Goal: Task Accomplishment & Management: Use online tool/utility

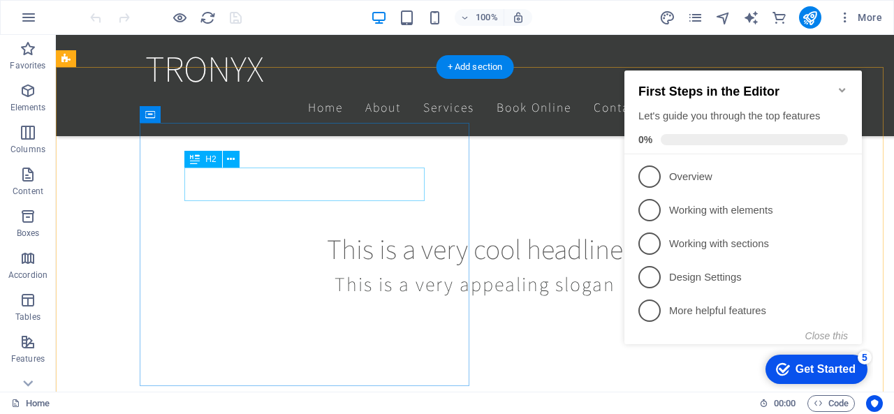
scroll to position [489, 0]
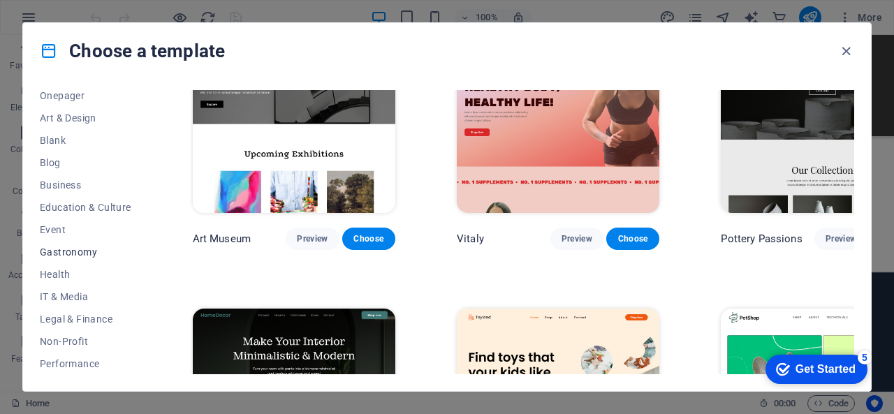
scroll to position [209, 0]
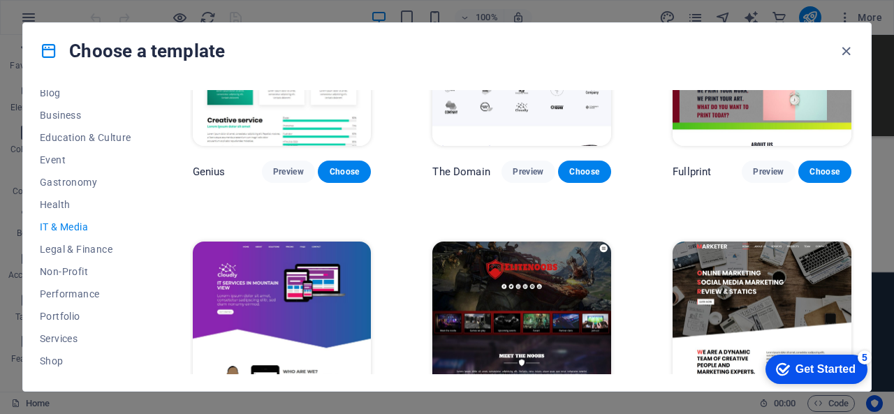
scroll to position [699, 0]
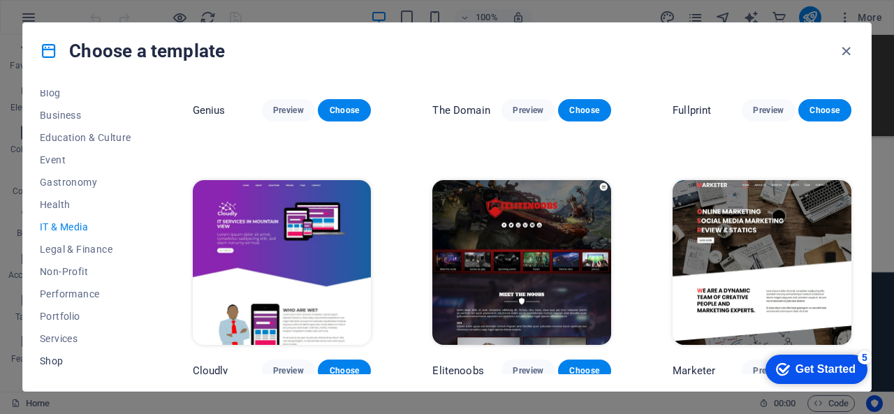
click at [62, 360] on span "Shop" at bounding box center [85, 360] width 91 height 11
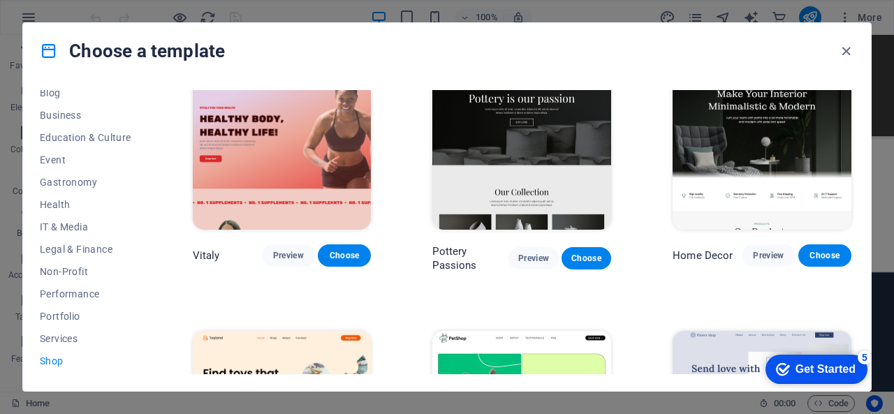
scroll to position [0, 0]
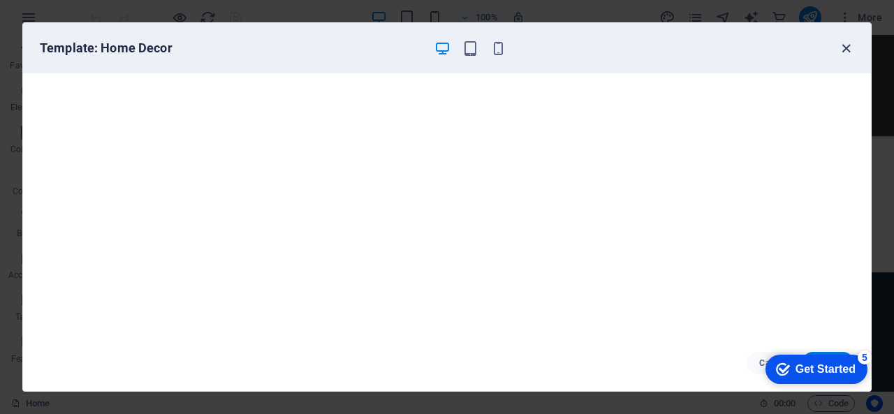
click at [843, 49] on icon "button" at bounding box center [846, 48] width 16 height 16
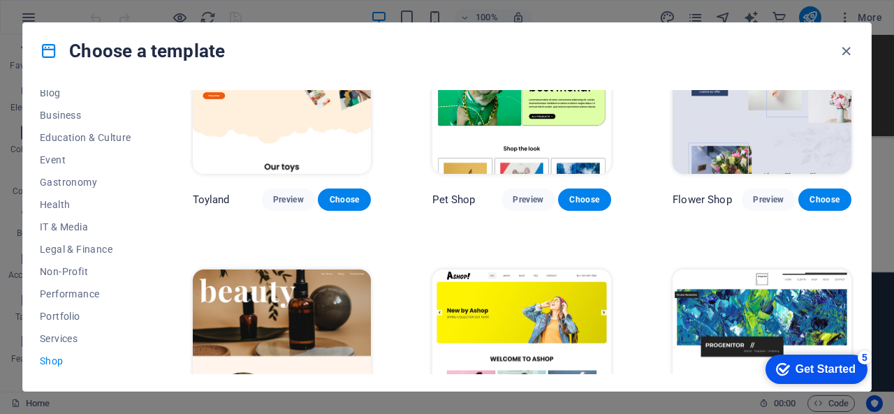
scroll to position [489, 0]
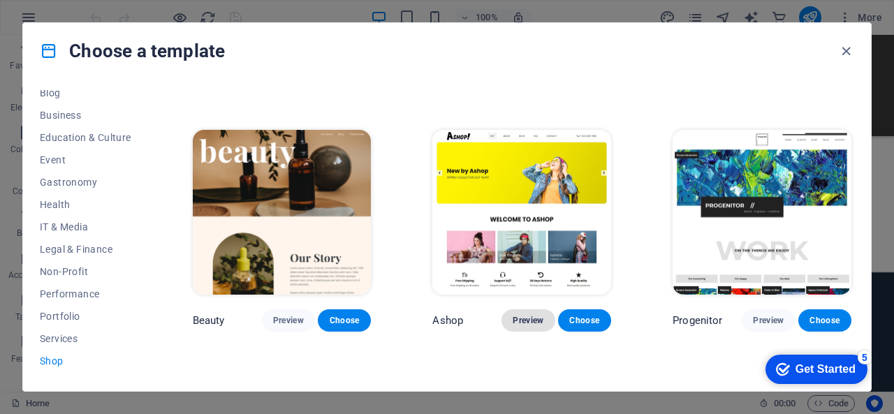
click at [512, 316] on span "Preview" at bounding box center [527, 320] width 31 height 11
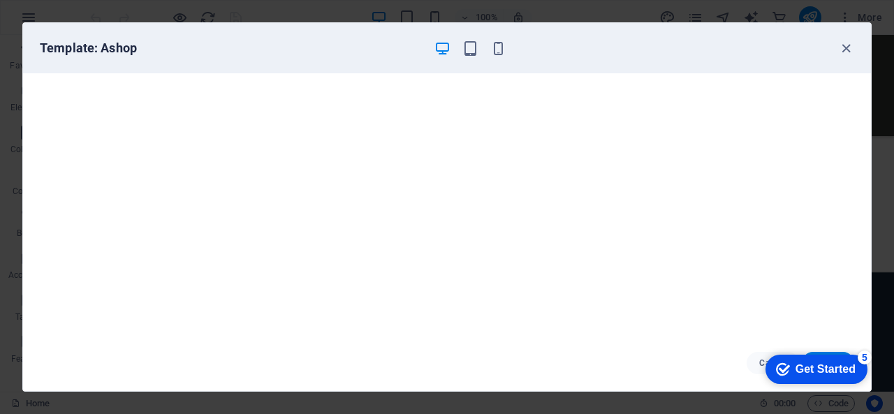
scroll to position [0, 0]
click at [848, 48] on icon "button" at bounding box center [846, 48] width 16 height 16
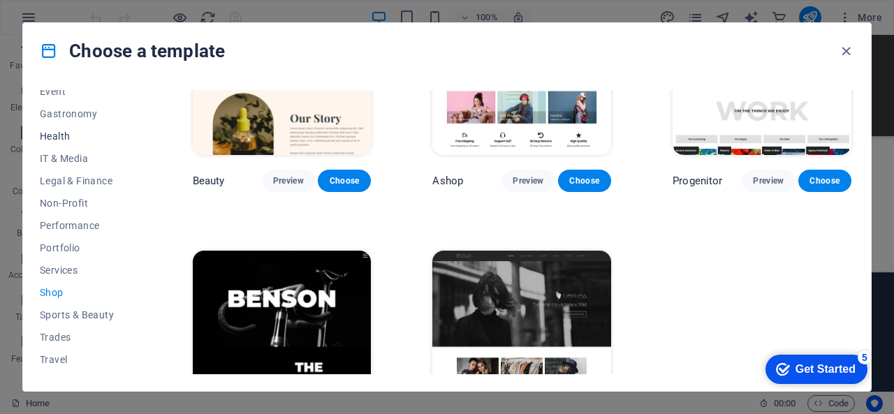
scroll to position [279, 0]
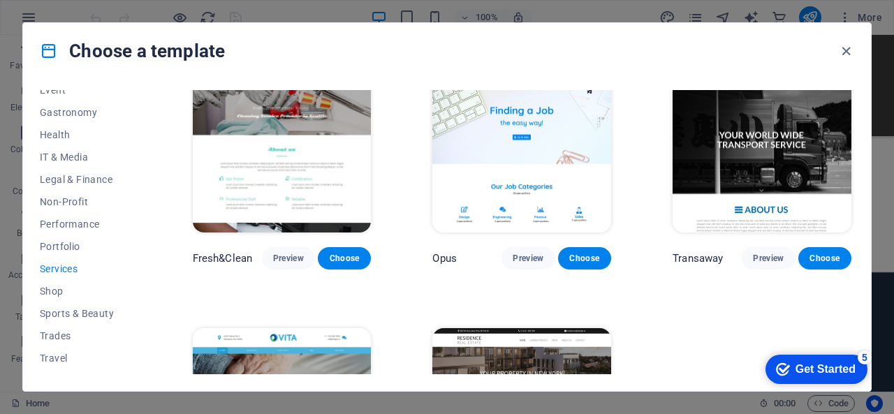
scroll to position [1466, 0]
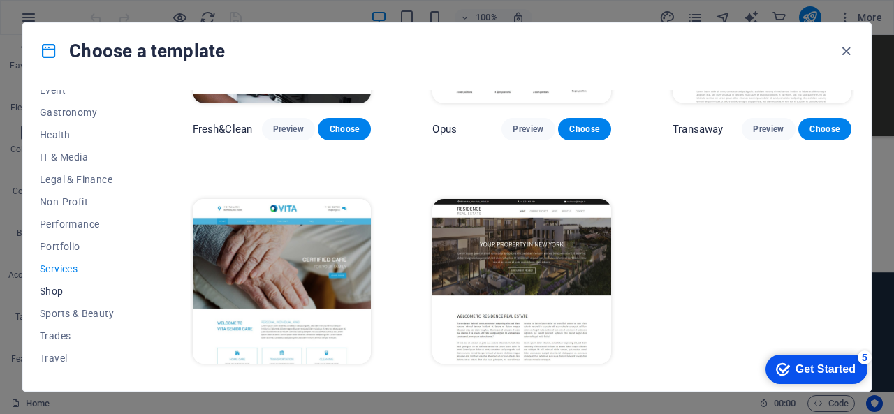
click at [87, 287] on span "Shop" at bounding box center [85, 291] width 91 height 11
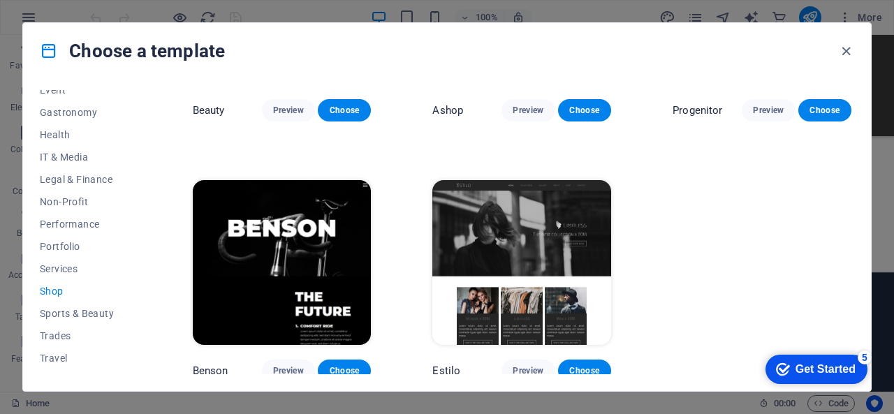
scroll to position [559, 0]
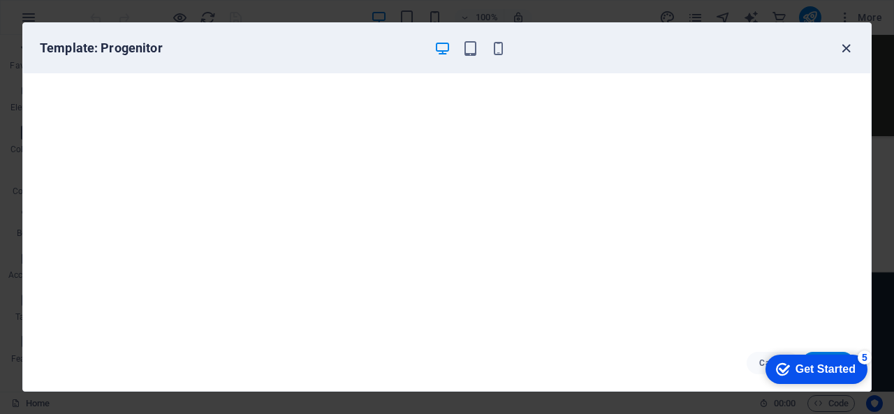
click at [848, 47] on icon "button" at bounding box center [846, 48] width 16 height 16
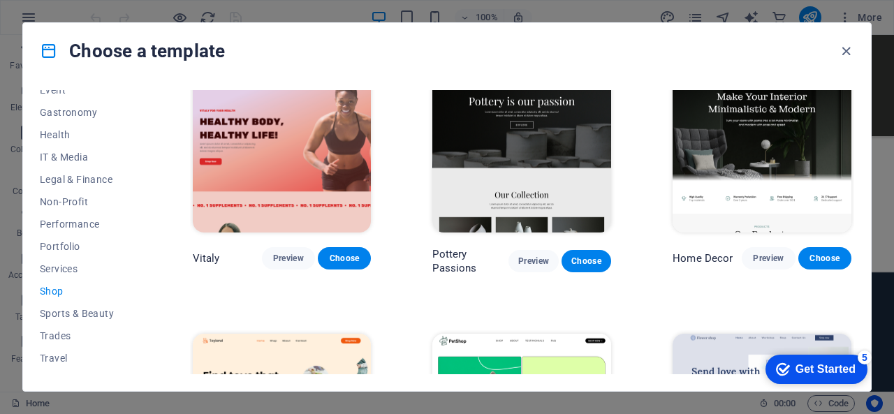
scroll to position [1, 0]
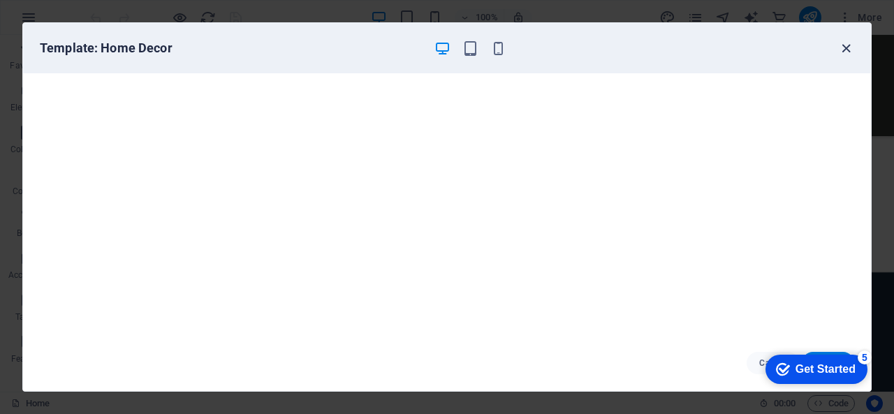
click at [852, 54] on icon "button" at bounding box center [846, 48] width 16 height 16
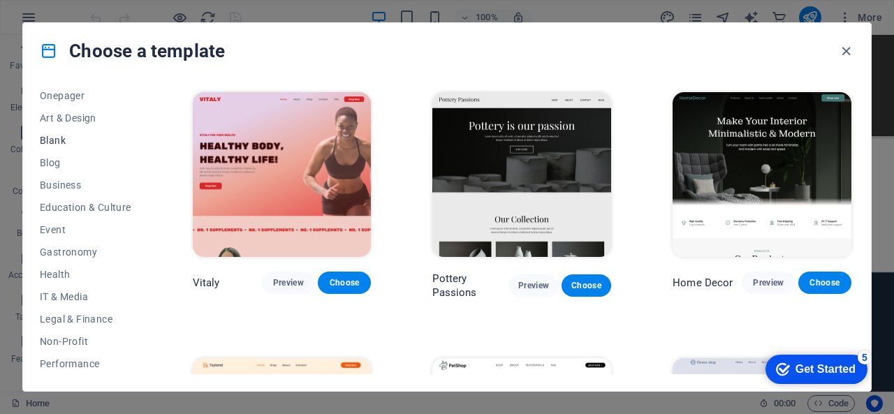
scroll to position [209, 0]
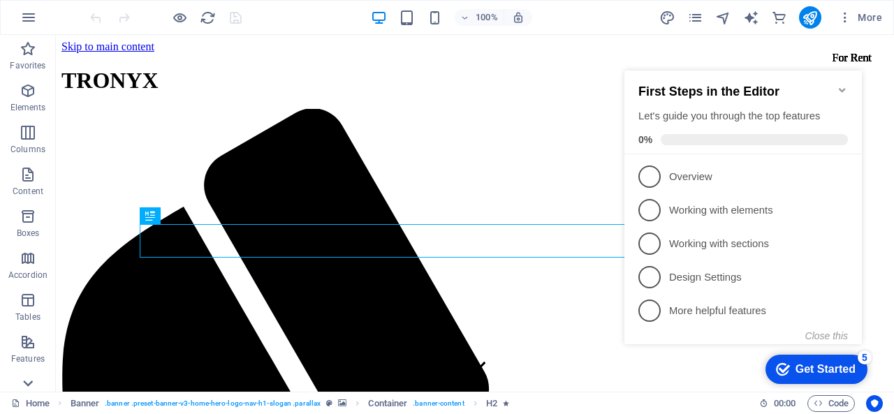
click at [31, 382] on icon at bounding box center [28, 384] width 10 height 6
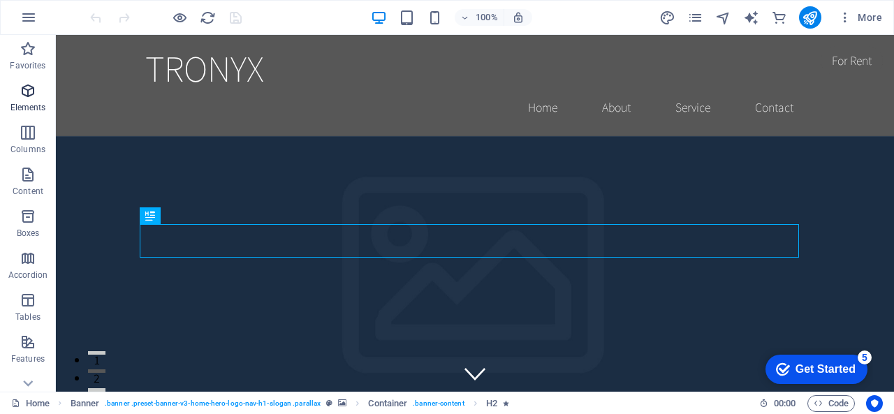
click at [25, 100] on span "Elements" at bounding box center [28, 99] width 56 height 34
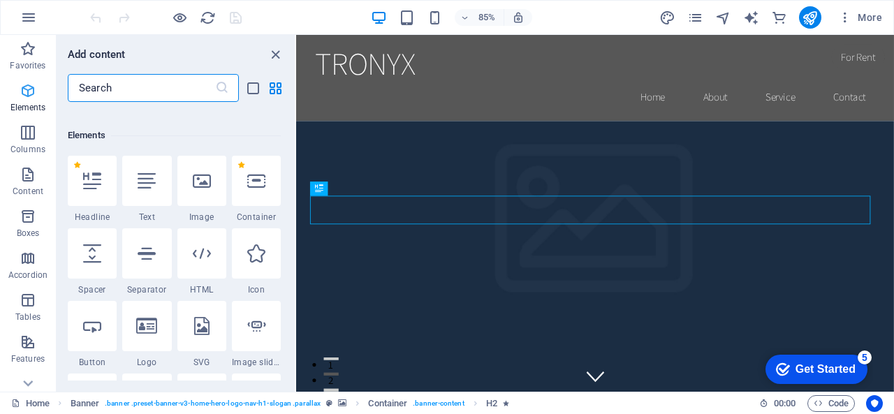
scroll to position [149, 0]
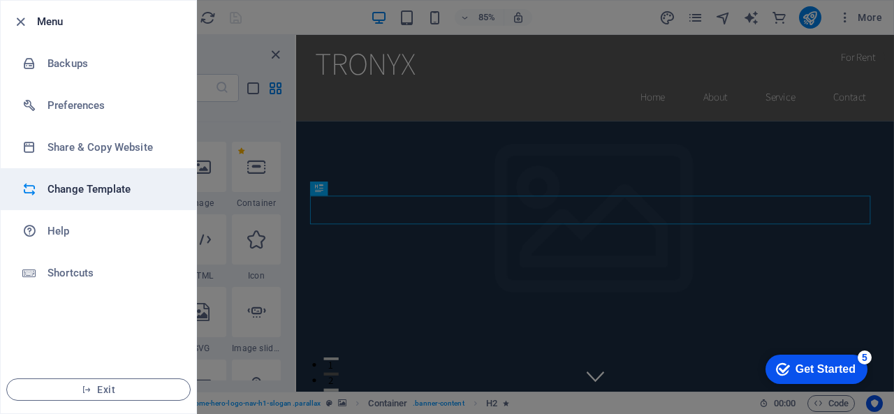
click at [0, 0] on h6 "Change Template" at bounding box center [0, 0] width 0 height 0
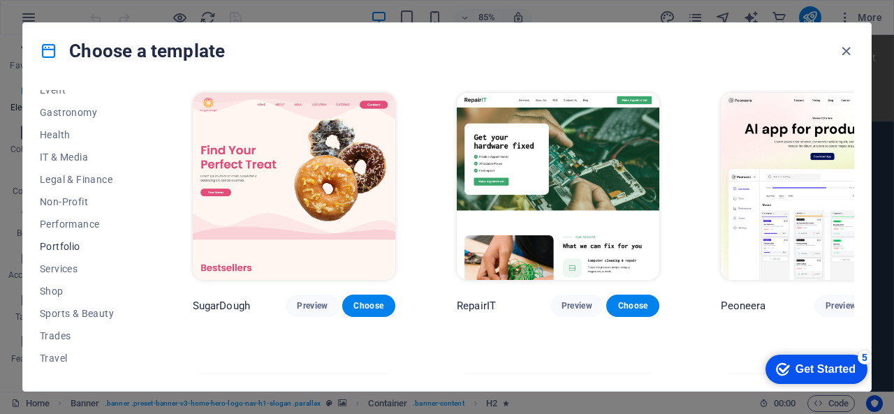
scroll to position [296, 0]
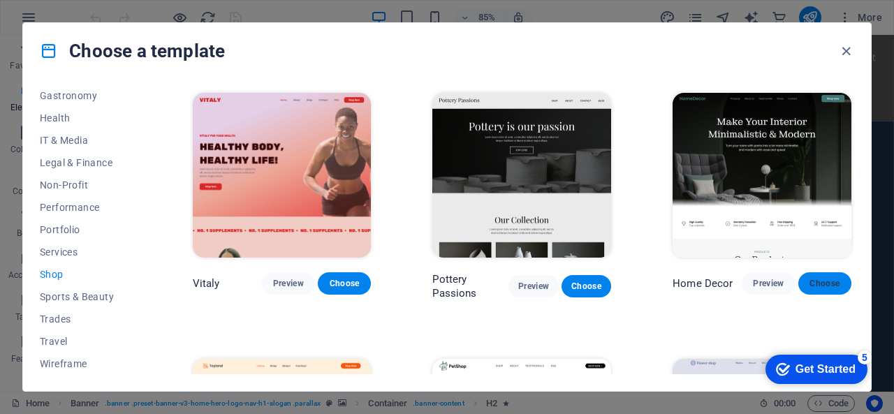
click at [813, 279] on span "Choose" at bounding box center [824, 283] width 31 height 11
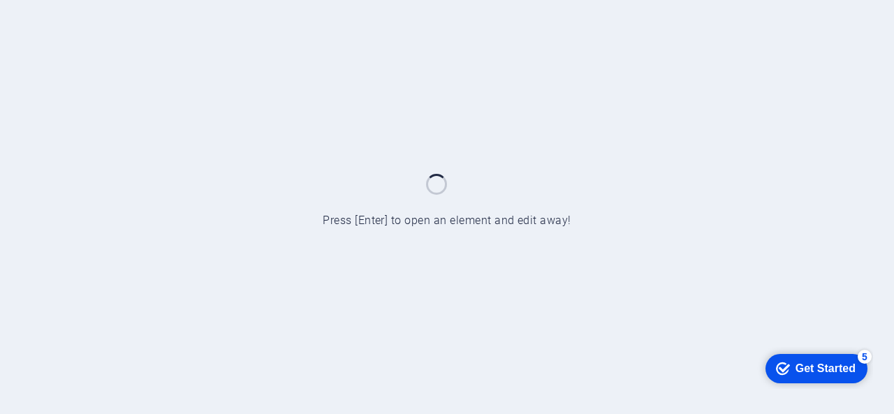
click at [419, 161] on div at bounding box center [447, 207] width 894 height 414
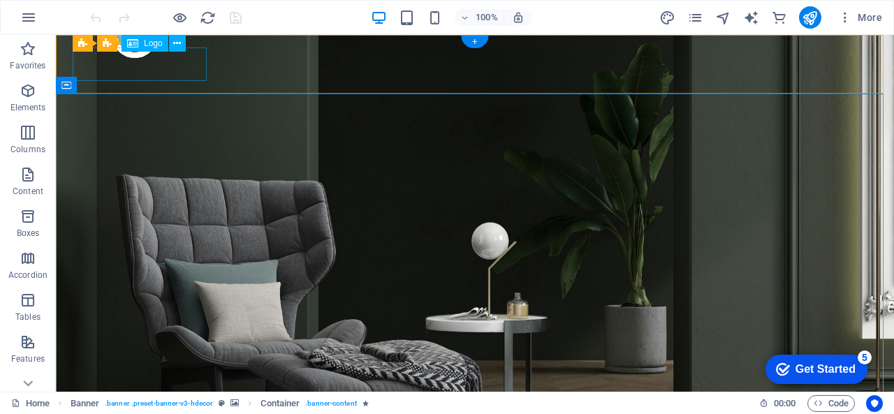
select select "px"
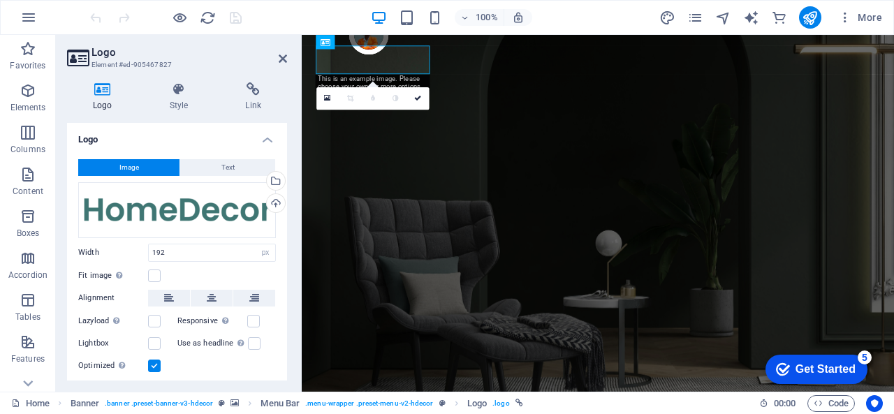
click at [193, 64] on h3 "Element #ed-905467827" at bounding box center [175, 65] width 168 height 13
click at [251, 172] on button "Text" at bounding box center [227, 167] width 95 height 17
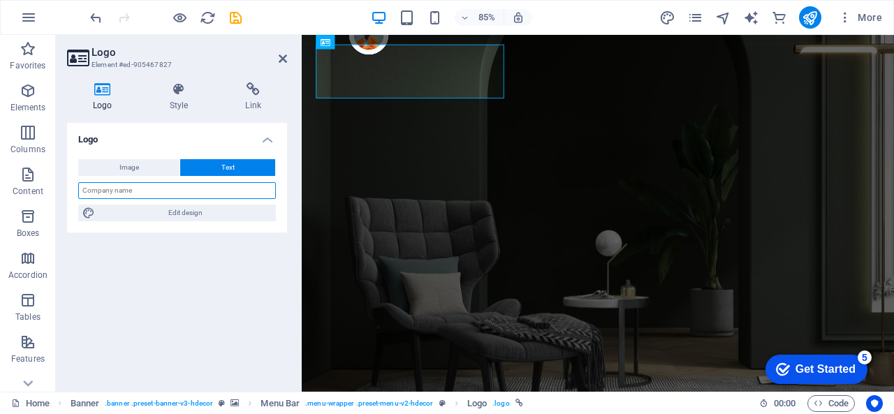
click at [198, 195] on input "text" at bounding box center [177, 190] width 198 height 17
type input "Tronyx"
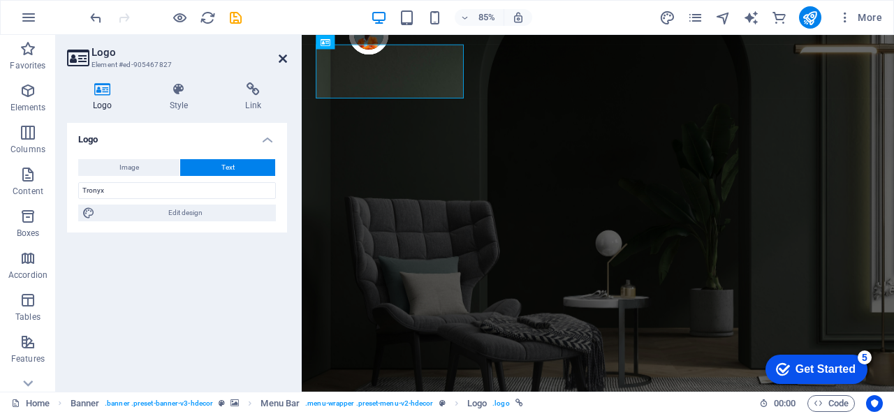
click at [282, 62] on icon at bounding box center [283, 58] width 8 height 11
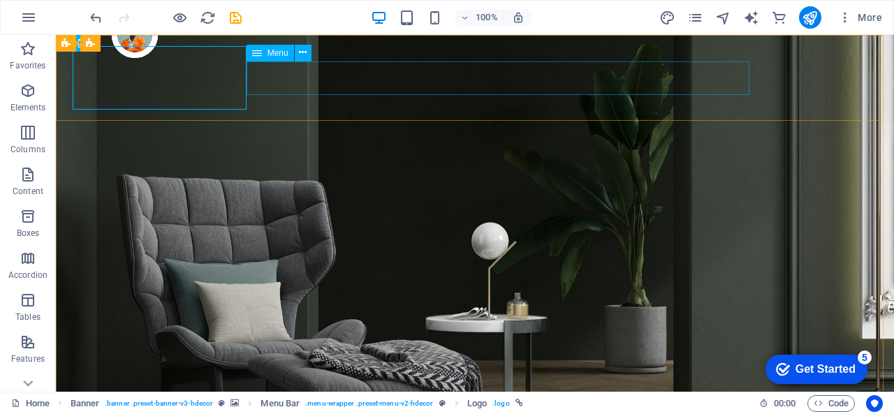
click at [271, 57] on span "Menu" at bounding box center [277, 53] width 21 height 8
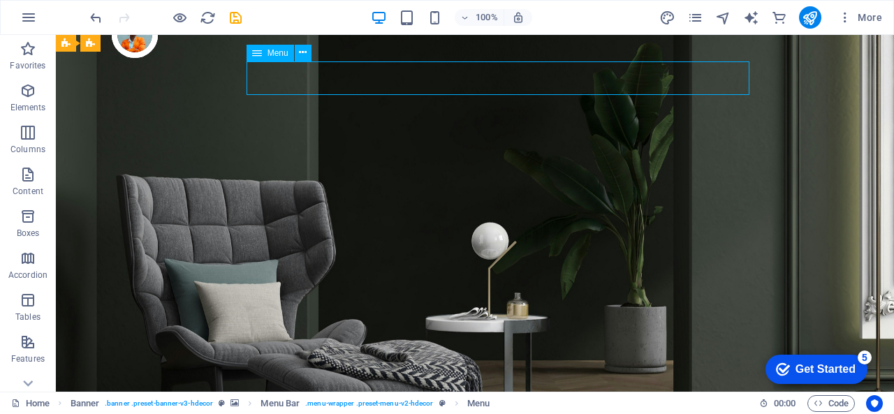
click at [272, 52] on span "Menu" at bounding box center [277, 53] width 21 height 8
click at [301, 52] on icon at bounding box center [303, 52] width 8 height 15
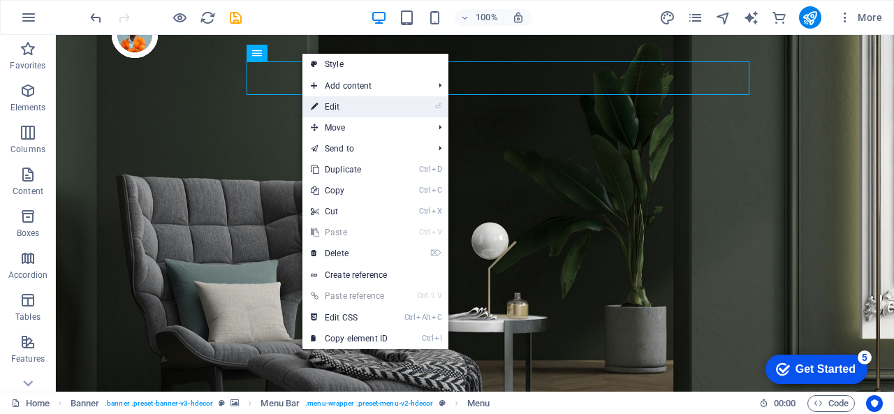
click at [350, 109] on link "⏎ Edit" at bounding box center [349, 106] width 94 height 21
select select "1"
select select
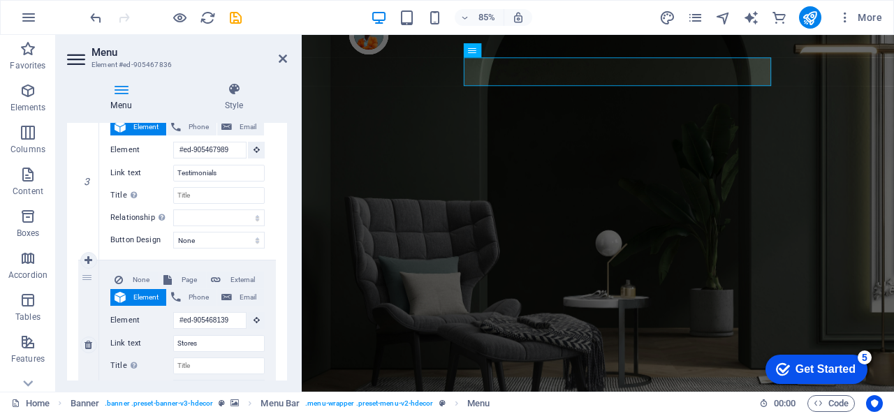
click at [154, 320] on label "Element" at bounding box center [141, 320] width 63 height 17
click at [173, 320] on input "#ed-905468139" at bounding box center [209, 320] width 73 height 17
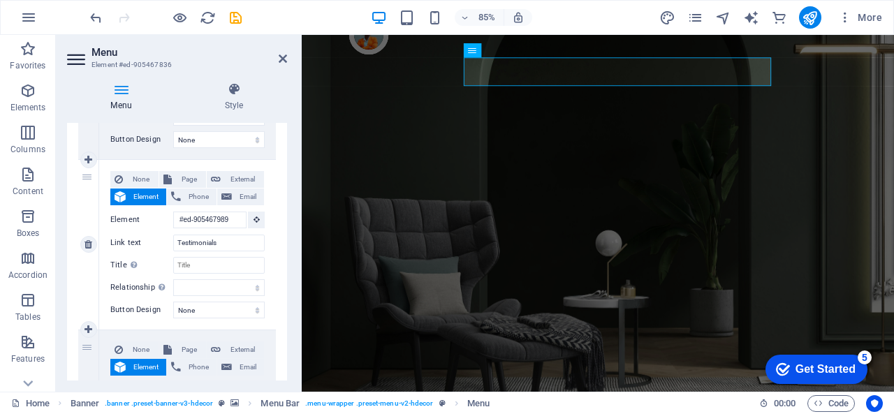
click at [103, 186] on div "None Page External Element Phone Email Page Home Contact Privacy Legal Notice E…" at bounding box center [187, 245] width 177 height 170
click at [92, 165] on link at bounding box center [88, 160] width 17 height 17
select select
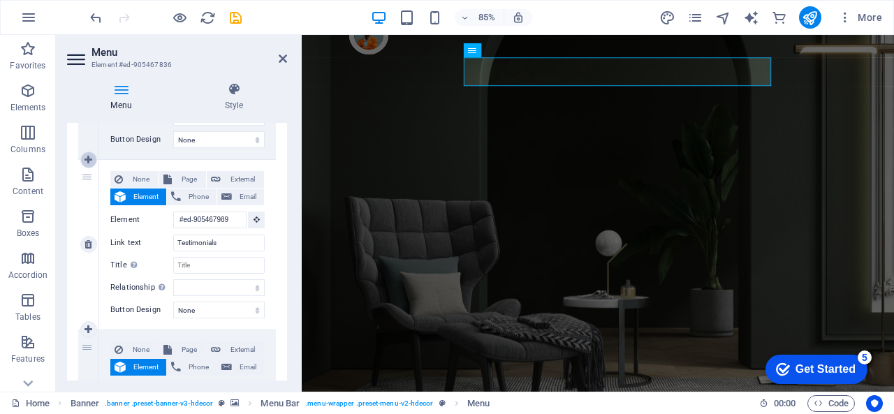
type input "#ed-905467989"
type input "Testimonials"
select select
type input "#ed-905468139"
type input "Stores"
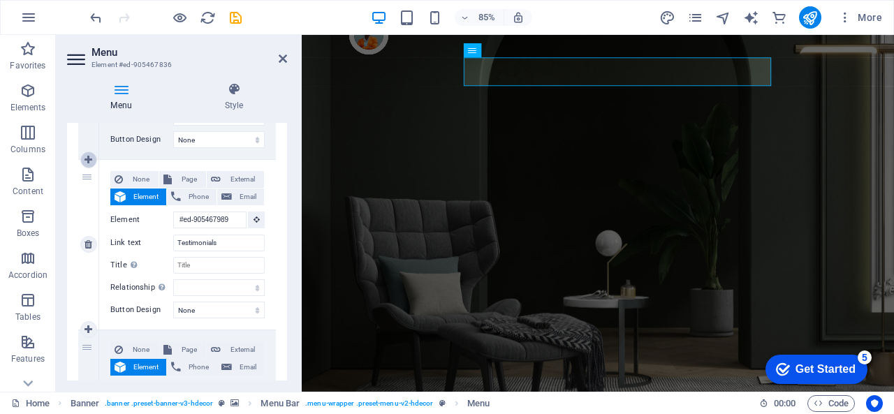
select select
select select "1"
select select
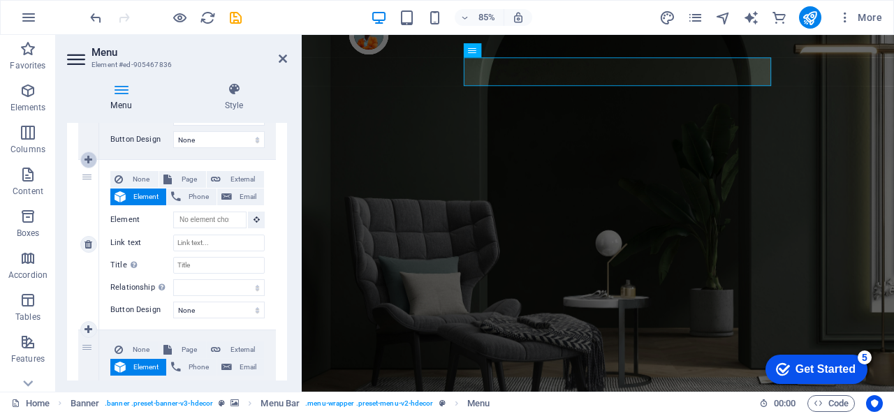
type input "#ed-905467989"
type input "Testimonials"
select select
type input "#ed-905468139"
type input "Stores"
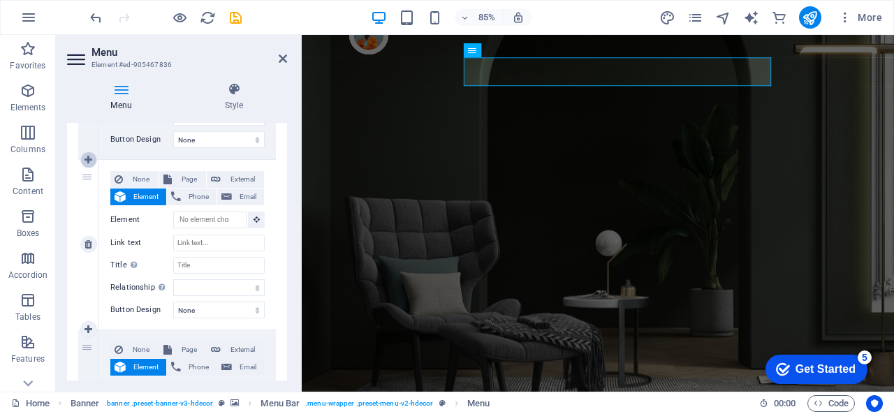
select select
select select "1"
type input "Contact"
select select
click at [92, 165] on link at bounding box center [88, 160] width 17 height 17
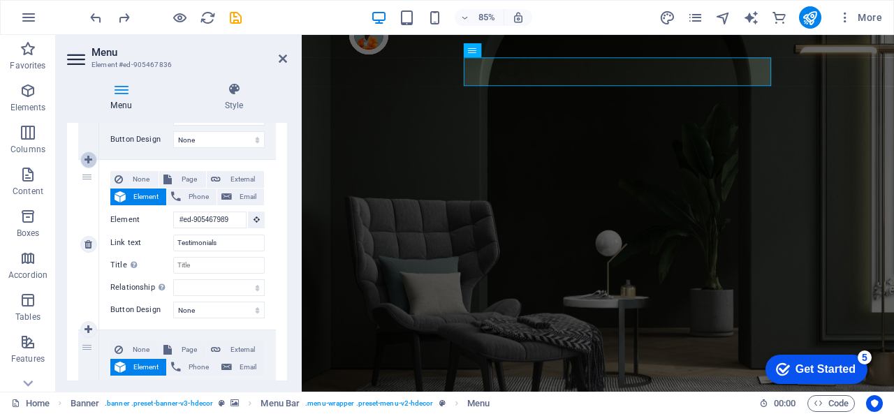
select select
type input "#ed-905467989"
type input "Testimonials"
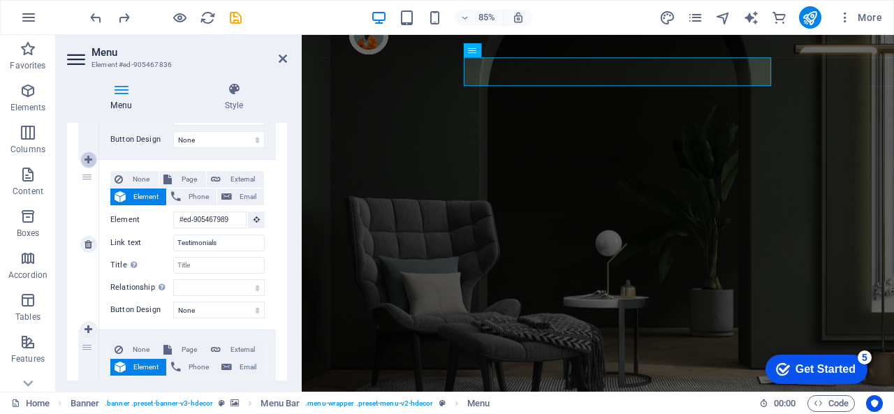
select select
type input "#ed-905468139"
type input "Stores"
select select
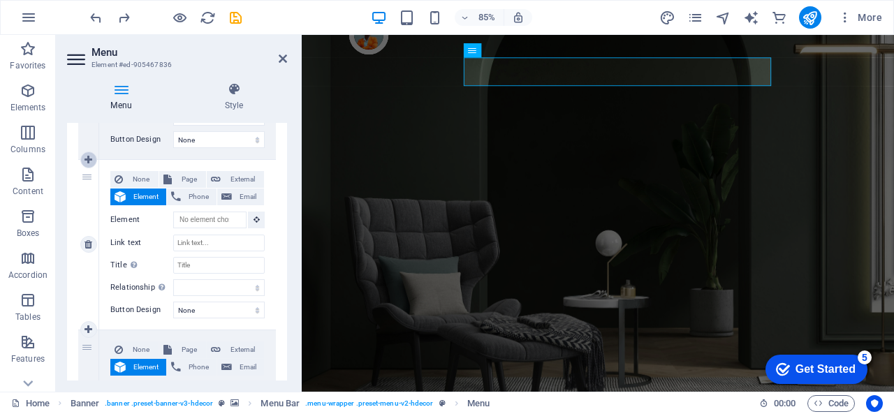
select select "1"
select select
type input "#ed-905467989"
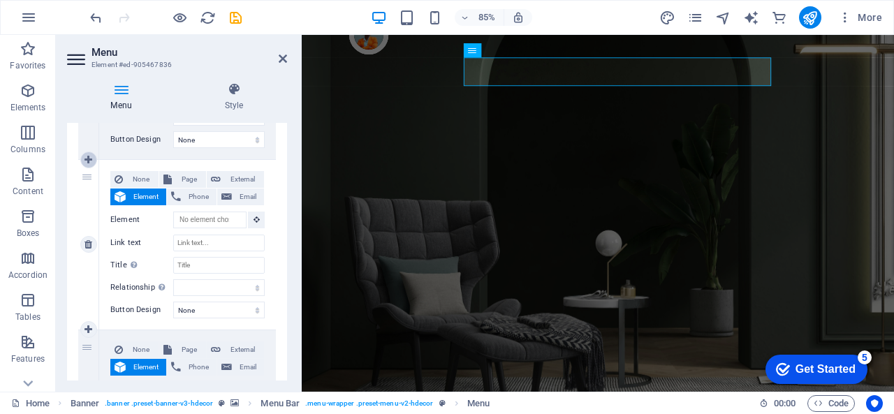
type input "Testimonials"
select select
type input "#ed-905468139"
type input "Stores"
select select
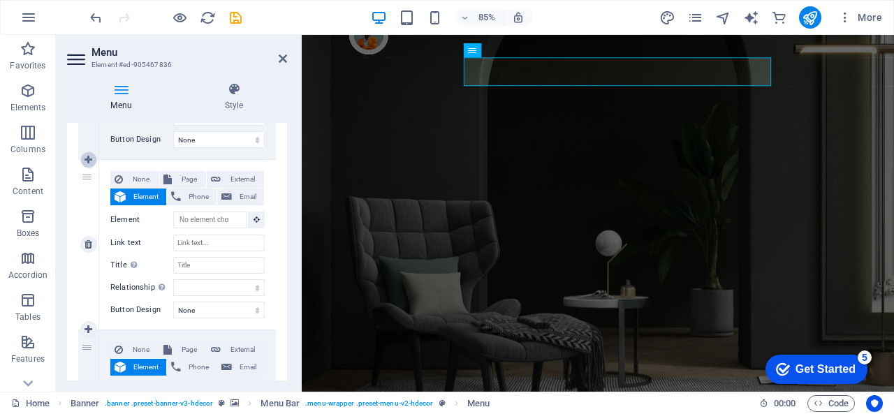
select select "1"
type input "Contact"
select select
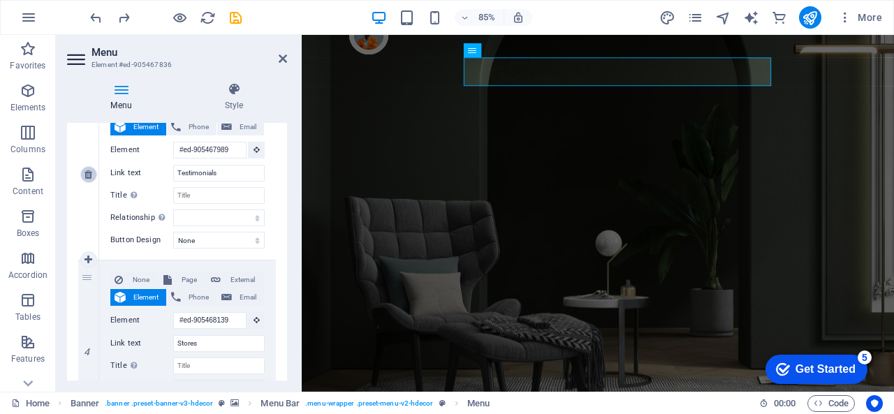
click at [82, 176] on link at bounding box center [88, 174] width 17 height 17
select select
type input "#ed-905468139"
type input "Stores"
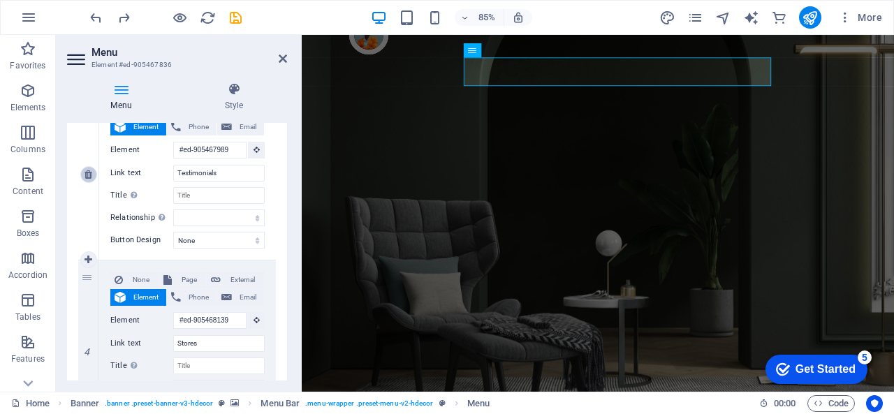
select select
select select "1"
type input "Contact"
select select
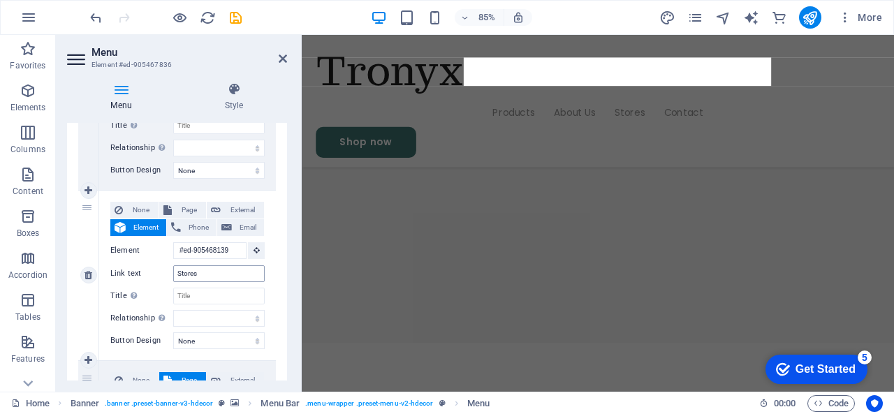
scroll to position [0, 0]
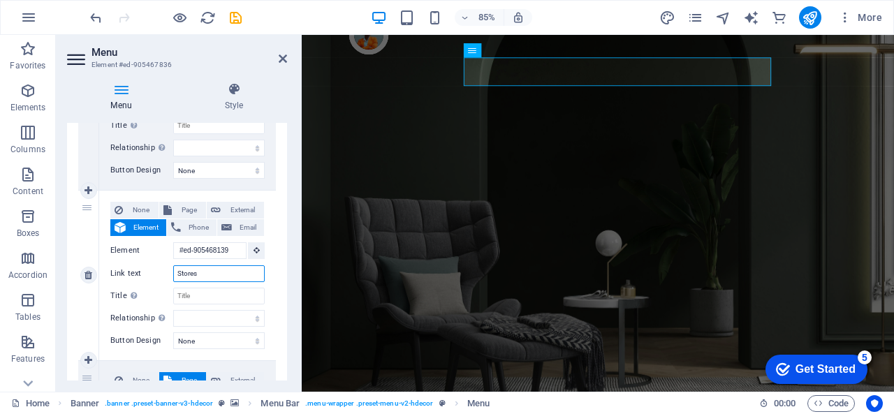
click at [209, 272] on input "Stores" at bounding box center [218, 273] width 91 height 17
type input "Shop"
select select
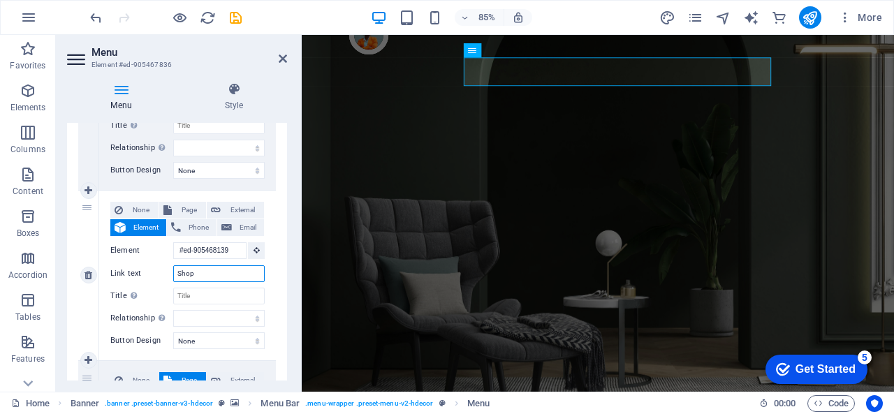
select select
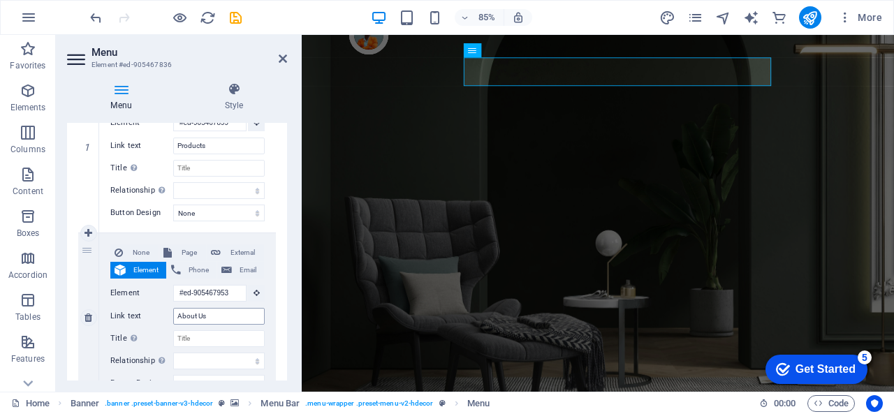
scroll to position [126, 0]
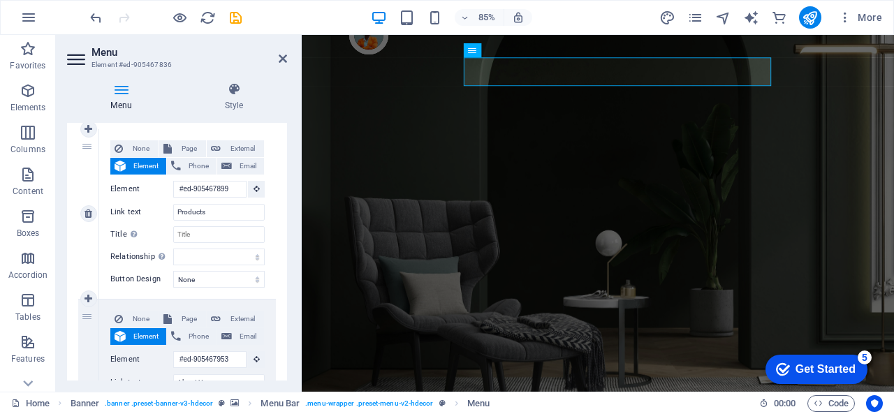
type input "Shop"
click at [92, 179] on div "1" at bounding box center [88, 214] width 21 height 170
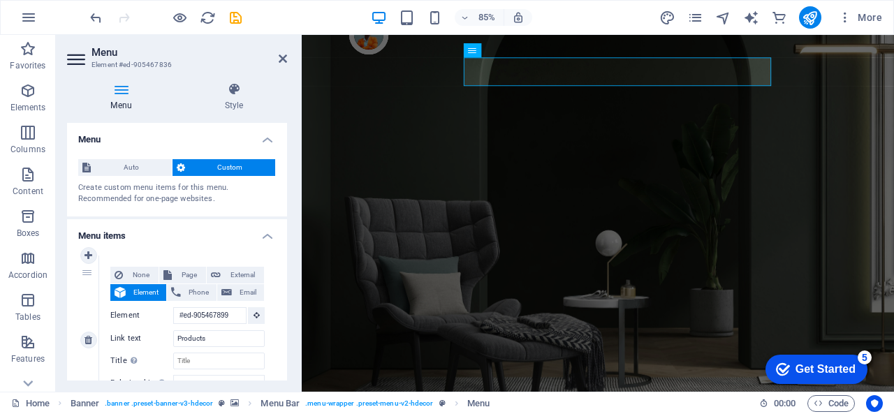
scroll to position [70, 0]
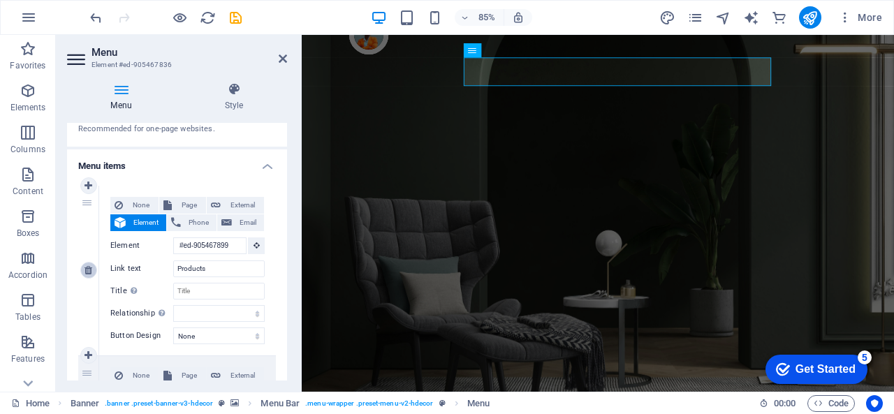
click at [86, 272] on icon at bounding box center [88, 270] width 8 height 10
type input "#ed-905467953"
type input "About Us"
select select
type input "#ed-905468139"
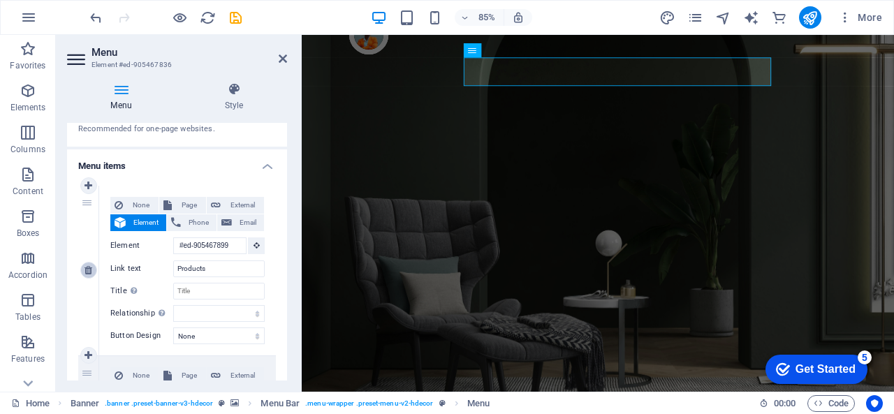
type input "Shop"
select select
select select "1"
type input "Contact"
select select
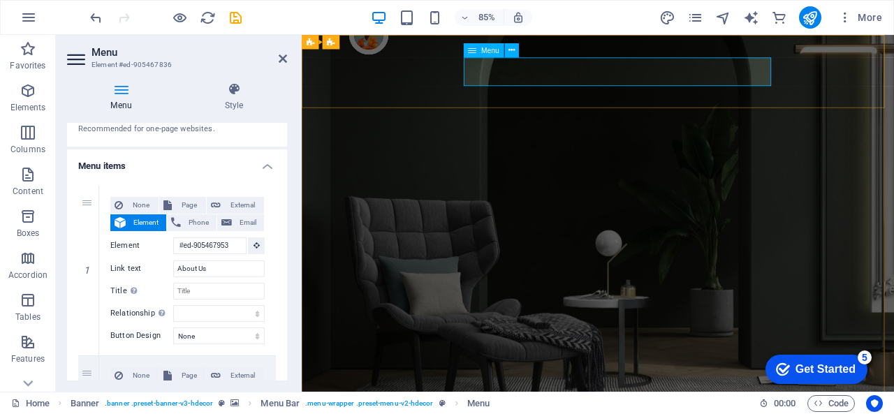
scroll to position [0, 0]
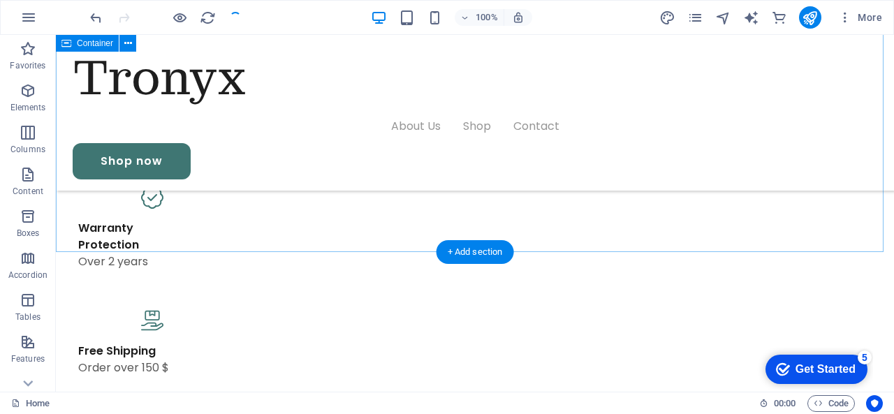
scroll to position [908, 0]
